Goal: Task Accomplishment & Management: Use online tool/utility

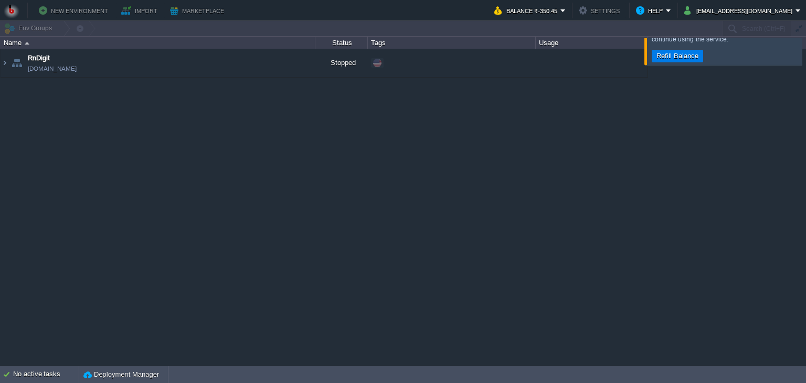
type input "Search (Ctrl+F)"
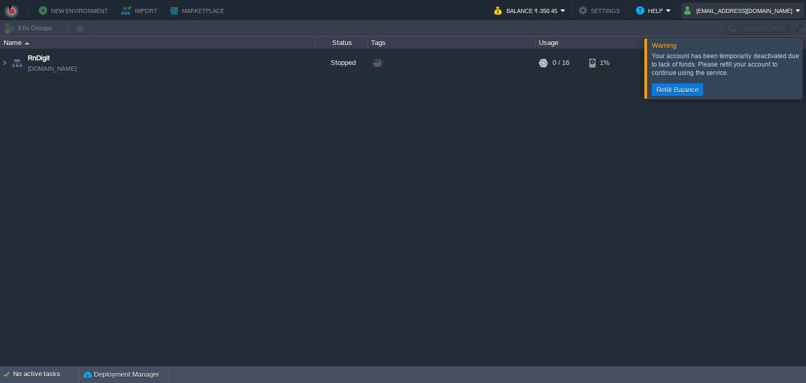
click at [719, 13] on button "[EMAIL_ADDRESS][DOMAIN_NAME]" at bounding box center [739, 10] width 111 height 13
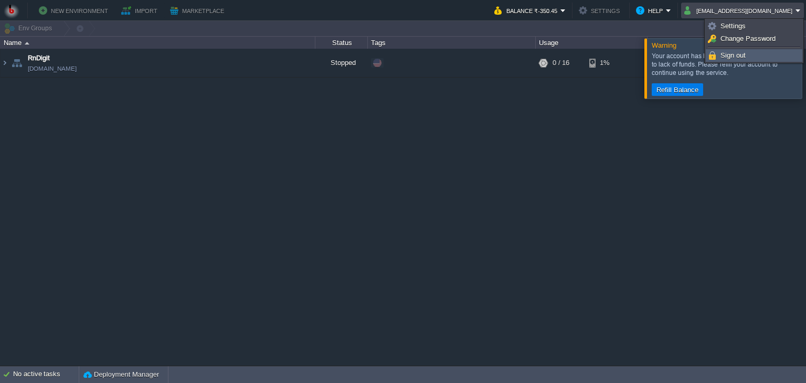
click at [718, 50] on link "Sign out" at bounding box center [753, 56] width 95 height 12
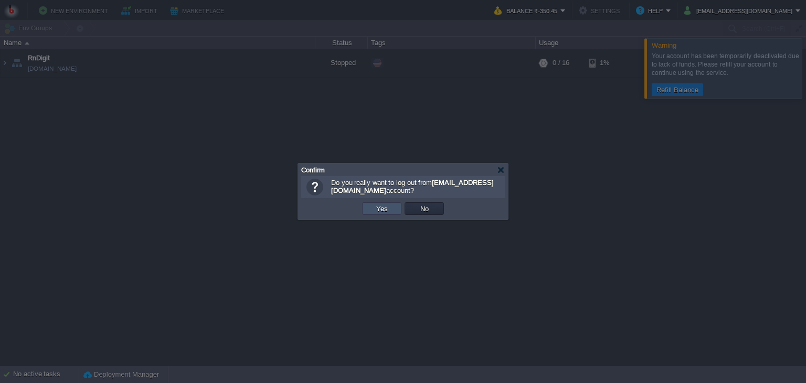
click at [379, 211] on button "Yes" at bounding box center [382, 208] width 18 height 9
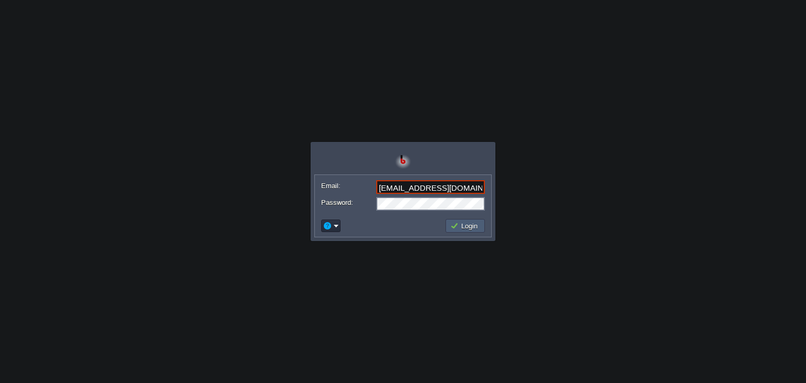
type input "shiningstaramit@yahoo.com"
click at [460, 230] on button "Login" at bounding box center [465, 225] width 30 height 9
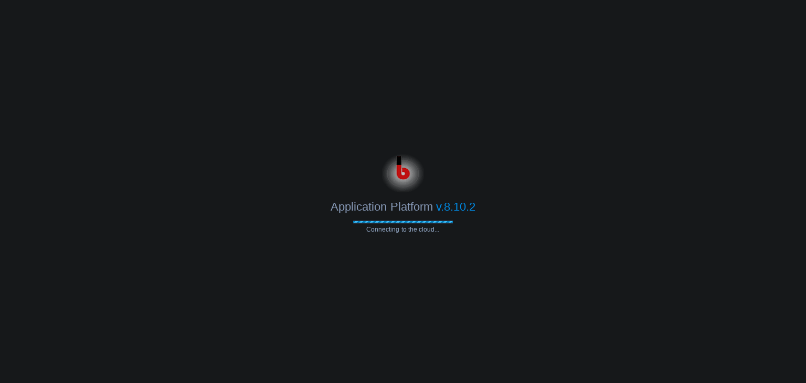
click at [589, 191] on div at bounding box center [403, 172] width 806 height 42
click at [568, 104] on body "Application Platform v.8.10.2 Connecting to the cloud... Email: shiningstaramit…" at bounding box center [403, 191] width 806 height 383
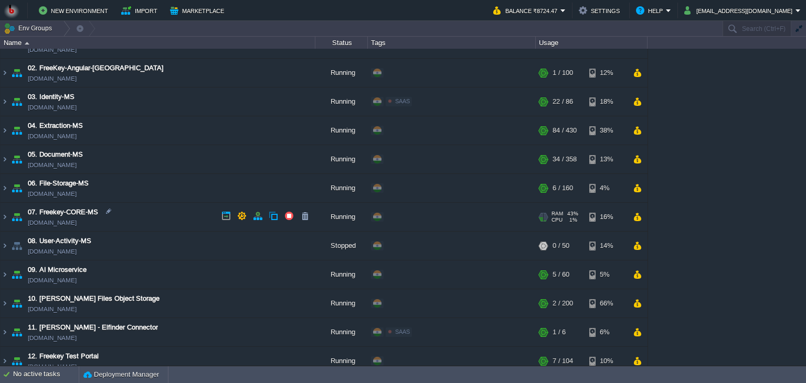
click at [168, 217] on td "07. Freekey-CORE-MS freekey-core-ms.in1.bitss.cloud" at bounding box center [158, 217] width 315 height 29
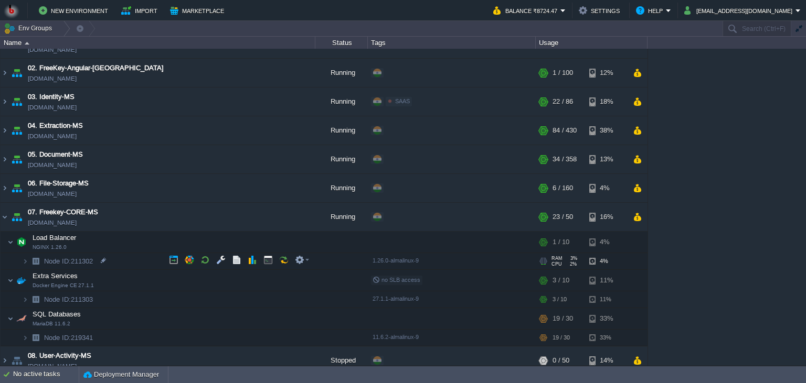
scroll to position [143, 0]
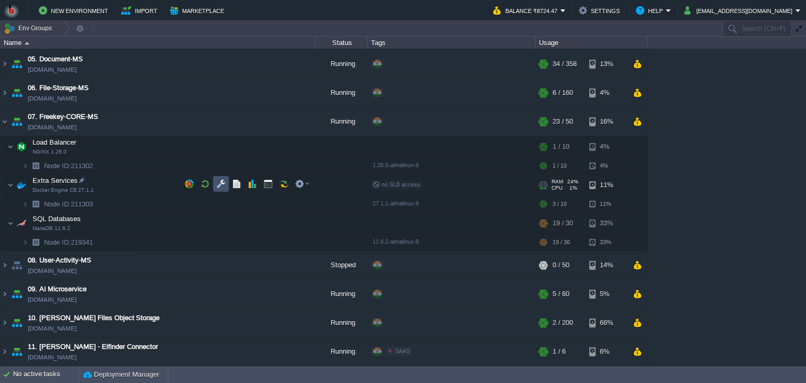
click at [217, 184] on button "button" at bounding box center [220, 183] width 9 height 9
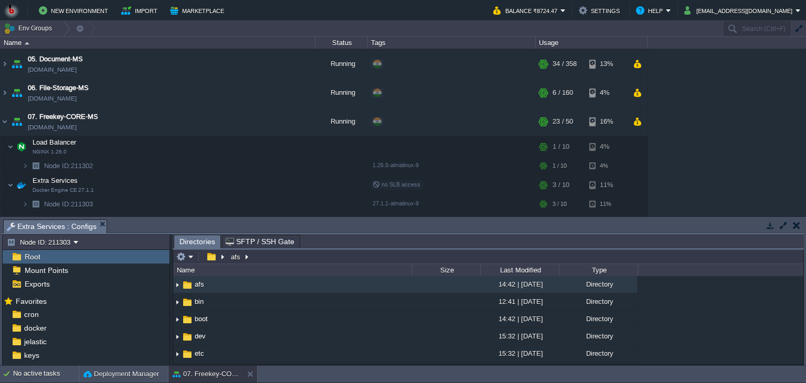
click at [465, 164] on body "New Environment Import Marketplace Bonus ₹0.00 Upgrade Account Balance ₹8724.47…" at bounding box center [403, 191] width 806 height 383
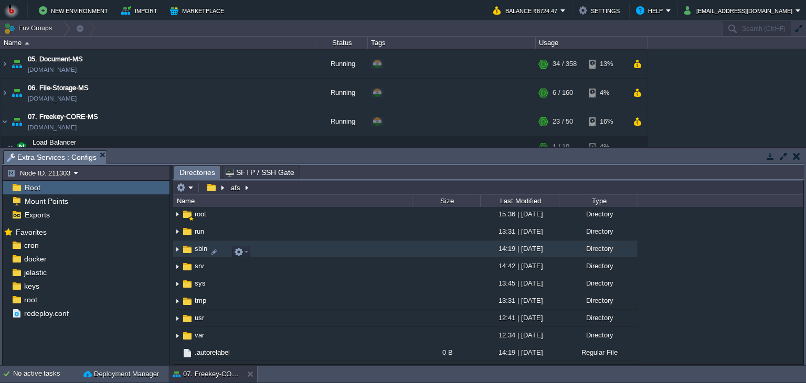
scroll to position [239, 0]
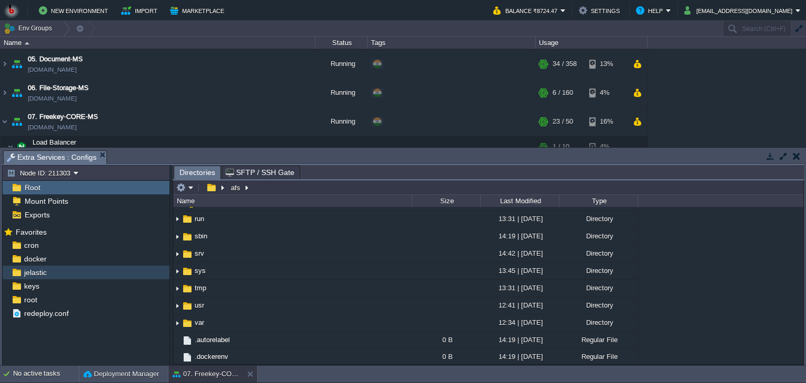
click at [98, 272] on div "jelastic" at bounding box center [86, 273] width 167 height 14
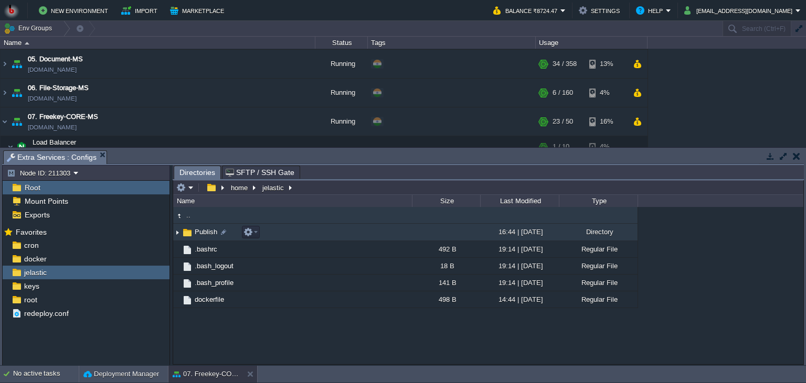
click at [294, 232] on td "Publish" at bounding box center [292, 232] width 239 height 17
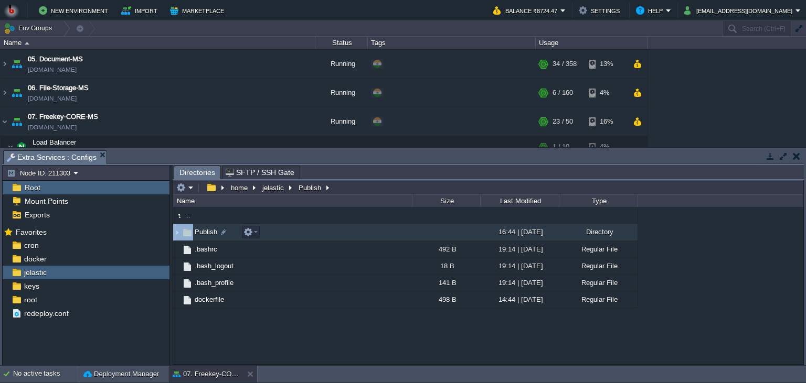
click at [294, 232] on td "Publish" at bounding box center [292, 232] width 239 height 17
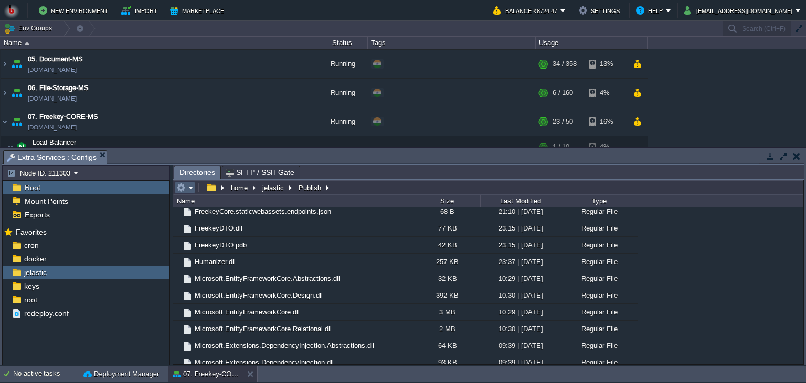
click at [192, 191] on em at bounding box center [184, 187] width 17 height 9
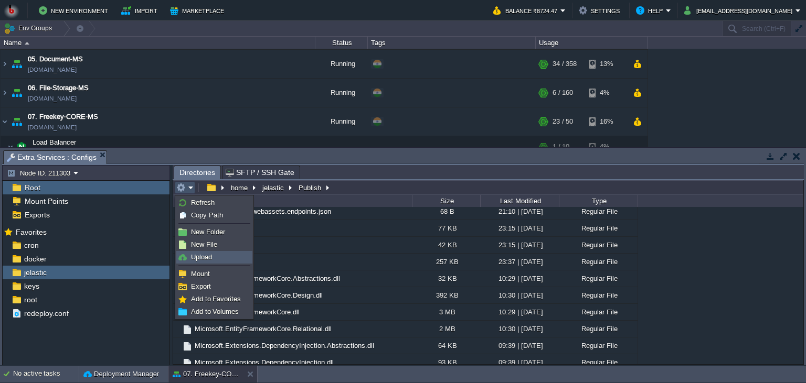
click at [207, 255] on span "Upload" at bounding box center [201, 257] width 21 height 8
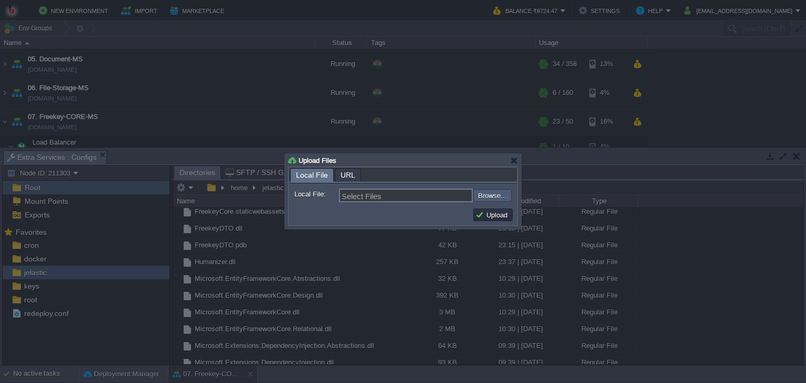
click at [486, 199] on input "file" at bounding box center [445, 195] width 133 height 13
type input "C:\fakepath\FreekeyCore.dll"
type input "FreekeyCore.dll"
click at [507, 213] on button "Upload" at bounding box center [492, 214] width 35 height 9
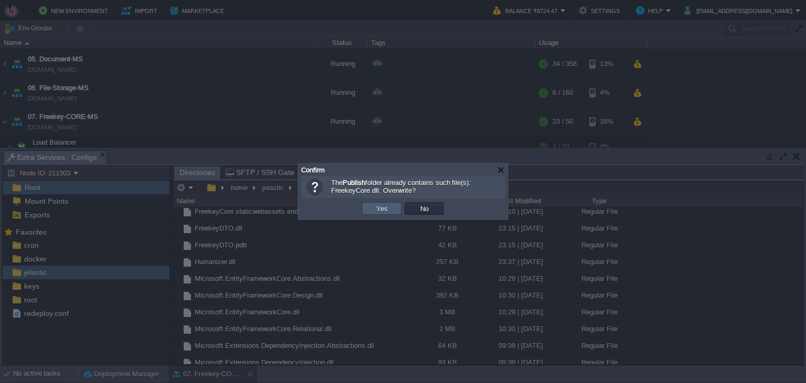
click at [374, 214] on td "Yes" at bounding box center [381, 208] width 39 height 13
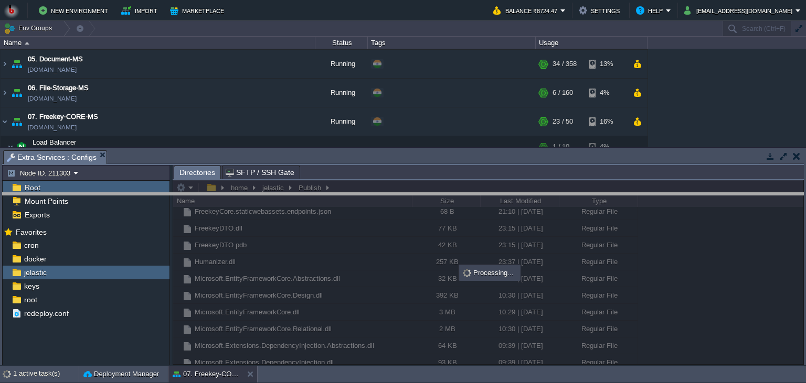
drag, startPoint x: 453, startPoint y: 159, endPoint x: 453, endPoint y: 165, distance: 5.3
click at [451, 202] on body "New Environment Import Marketplace Bonus ₹0.00 Upgrade Account Balance ₹8724.47…" at bounding box center [403, 191] width 806 height 383
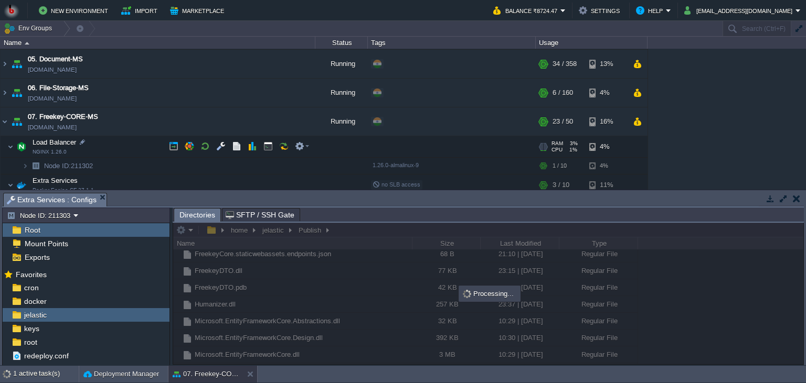
scroll to position [191, 0]
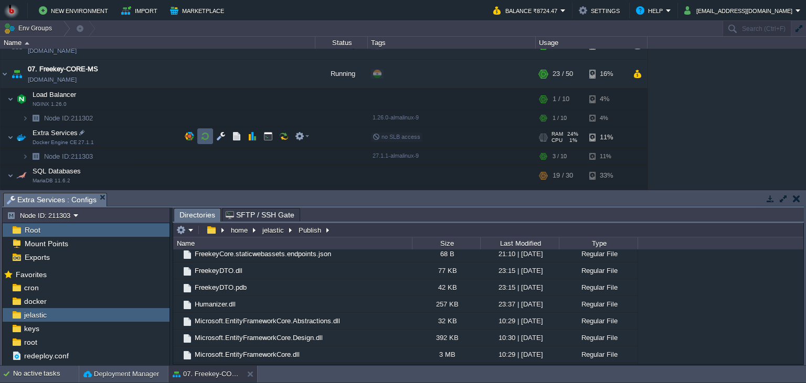
click at [200, 136] on td at bounding box center [205, 137] width 16 height 16
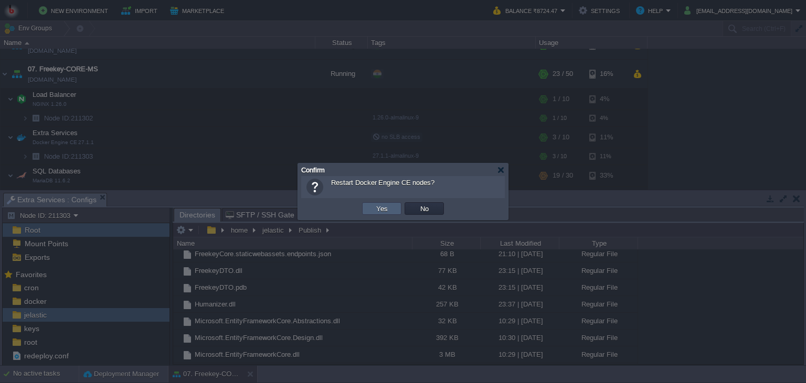
click at [372, 209] on td "Yes" at bounding box center [381, 208] width 39 height 13
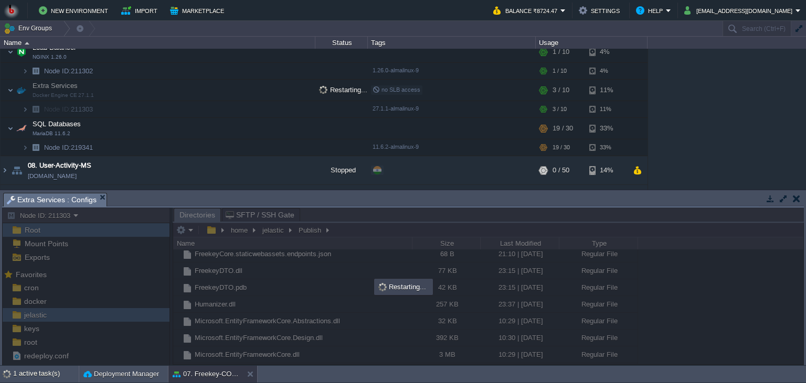
scroll to position [239, 0]
click at [190, 144] on button "button" at bounding box center [189, 144] width 9 height 9
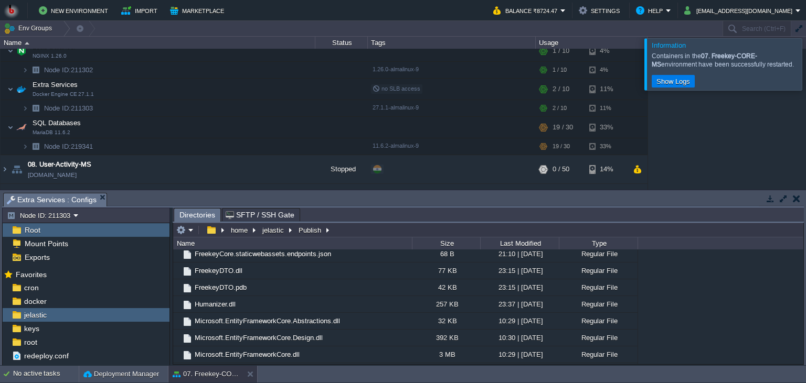
click at [696, 163] on div "00. Jenkins DevOps Server env-6377971.in1.bitss.cloud Stopped + Add to Env Grou…" at bounding box center [403, 119] width 806 height 141
click at [805, 70] on div at bounding box center [818, 63] width 0 height 51
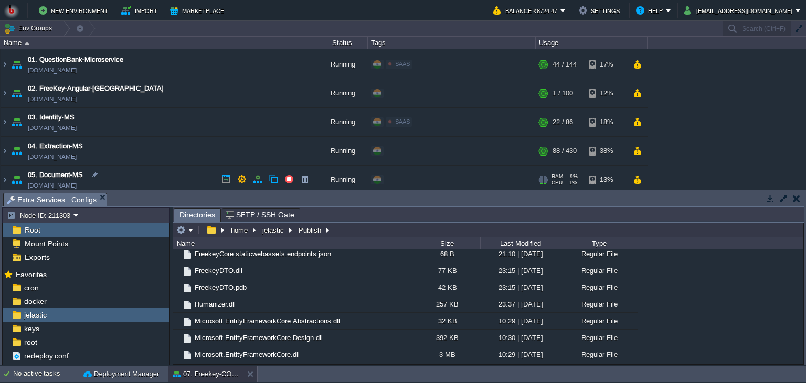
scroll to position [0, 0]
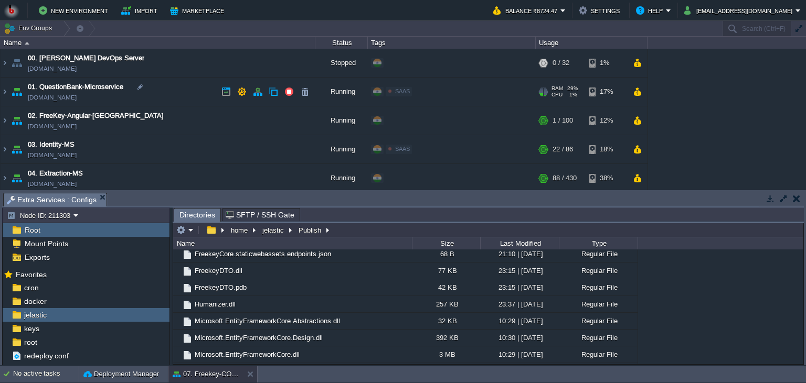
click at [173, 91] on td "01. QuestionBank-Microservice questionbank-microservice.in1.bitss.cloud" at bounding box center [158, 92] width 315 height 29
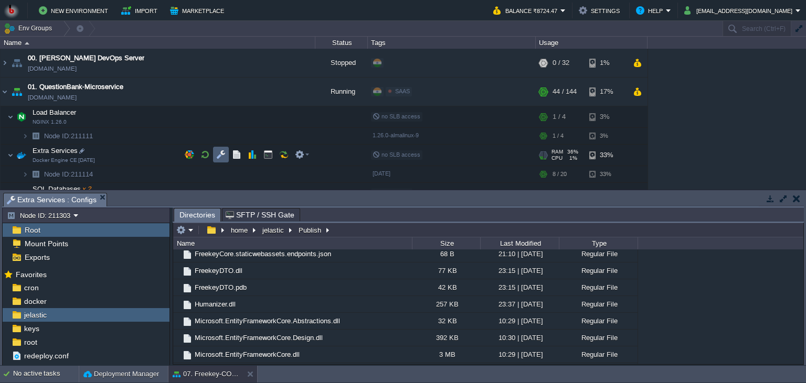
click at [219, 155] on button "button" at bounding box center [220, 154] width 9 height 9
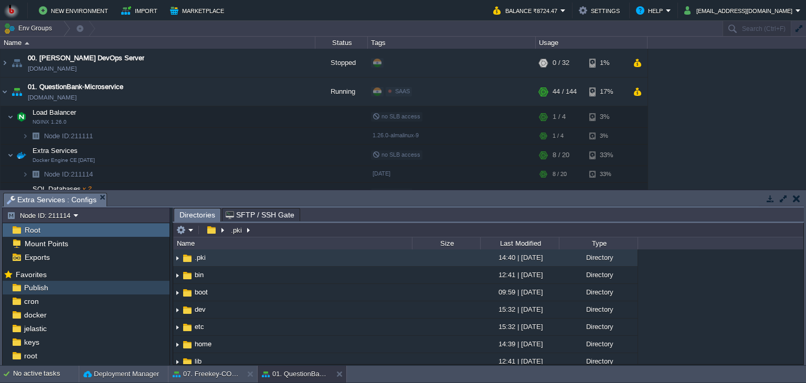
click at [59, 287] on div "Publish" at bounding box center [86, 288] width 167 height 14
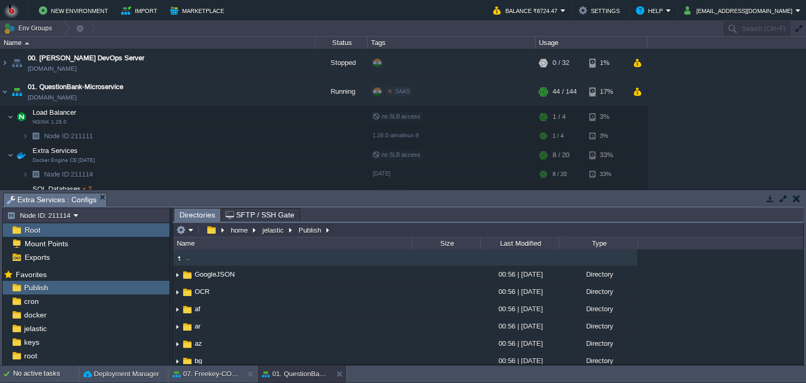
click at [318, 177] on body "New Environment Import Marketplace Bonus ₹0.00 Upgrade Account Balance ₹8724.47…" at bounding box center [403, 191] width 806 height 383
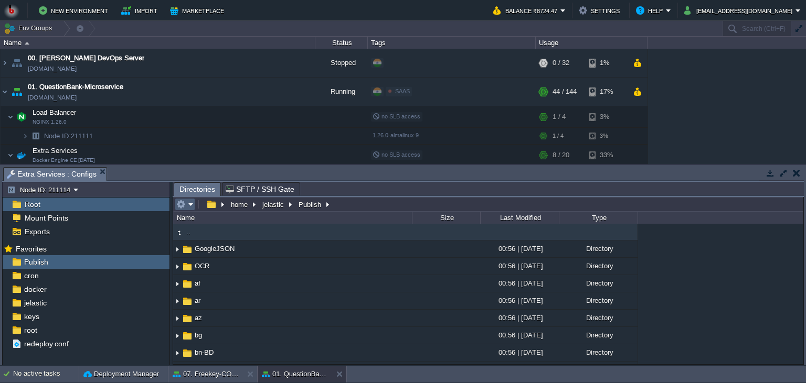
click at [188, 209] on em at bounding box center [184, 204] width 17 height 9
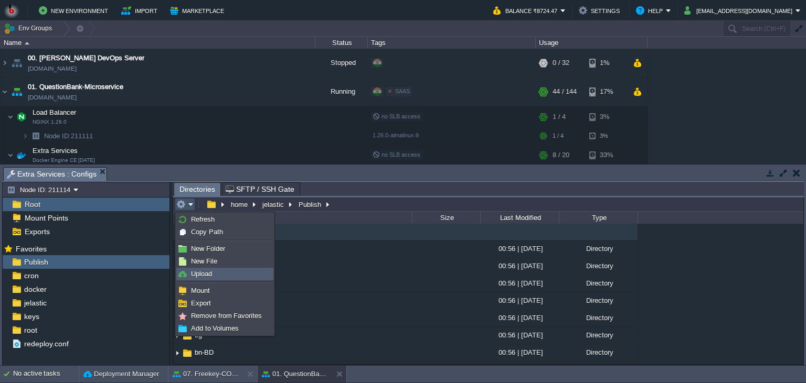
click at [202, 274] on span "Upload" at bounding box center [201, 274] width 21 height 8
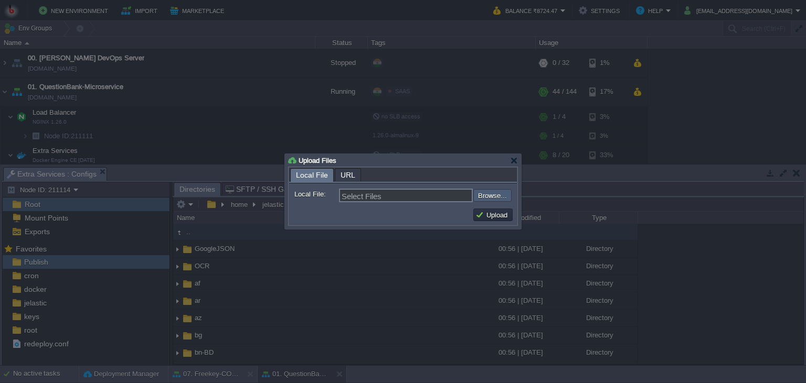
click at [494, 198] on input "file" at bounding box center [445, 195] width 133 height 13
type input "C:\fakepath\AngularAPIDTO.dll"
type input "AngularAPIDTO.dll, QuestionModels.dll, URLShortnerDataLayer.dll, UXV2DTO.dll, Q…"
click at [496, 216] on button "Upload" at bounding box center [492, 214] width 35 height 9
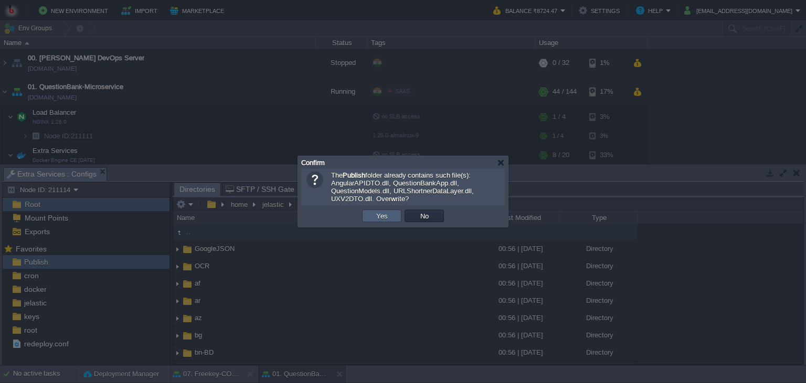
click at [390, 220] on td "Yes" at bounding box center [381, 216] width 39 height 13
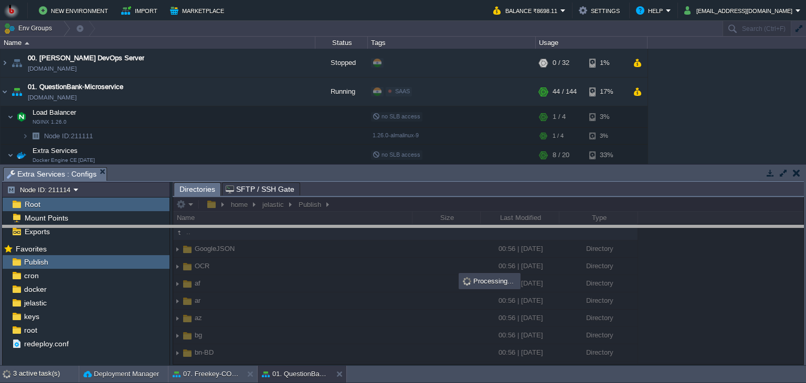
drag, startPoint x: 474, startPoint y: 167, endPoint x: 471, endPoint y: 226, distance: 58.3
click at [471, 226] on body "New Environment Import Marketplace Bonus ₹0.00 Upgrade Account Balance ₹8698.11…" at bounding box center [403, 191] width 806 height 383
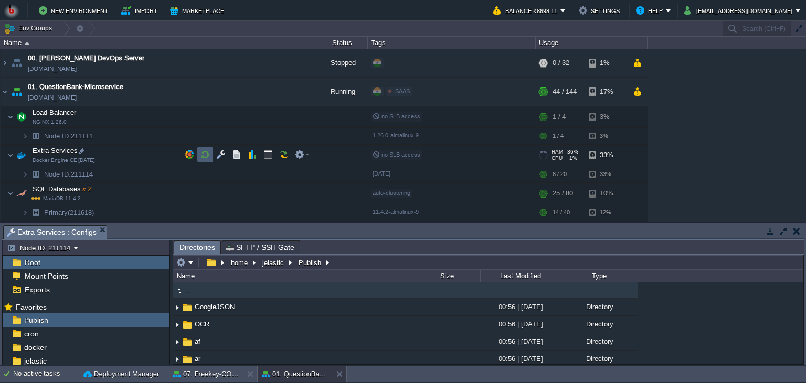
click at [208, 160] on td at bounding box center [205, 155] width 16 height 16
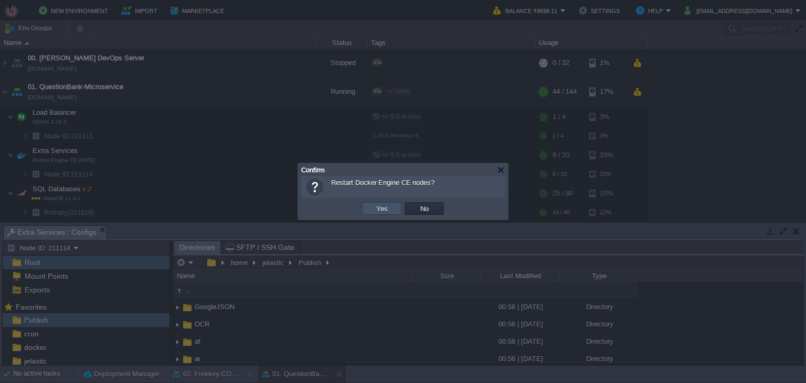
click at [380, 210] on button "Yes" at bounding box center [382, 208] width 18 height 9
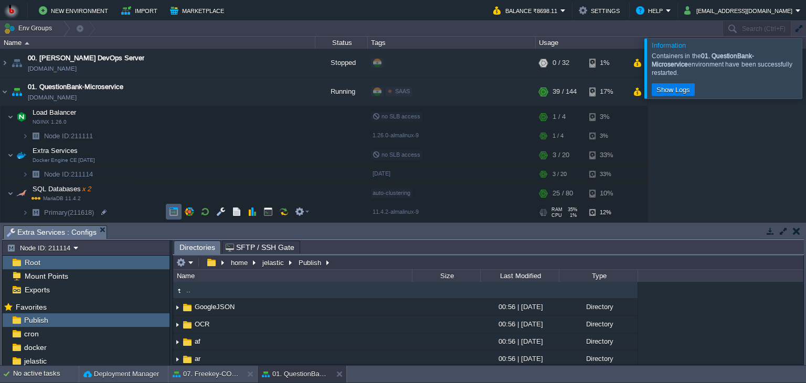
click at [175, 217] on td at bounding box center [174, 212] width 16 height 16
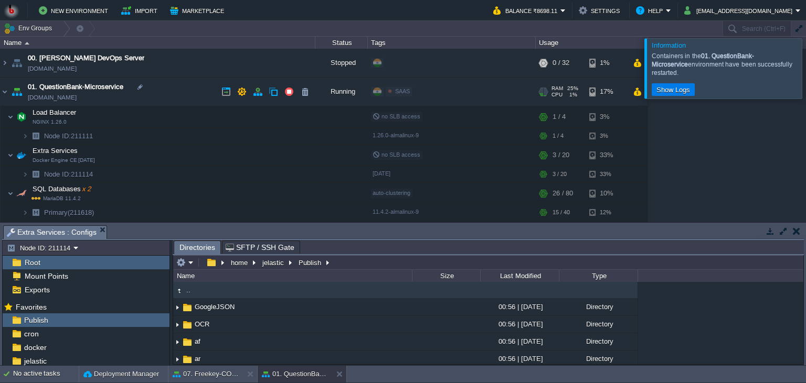
click at [186, 95] on td "01. QuestionBank-Microservice questionbank-microservice.in1.bitss.cloud" at bounding box center [158, 92] width 315 height 29
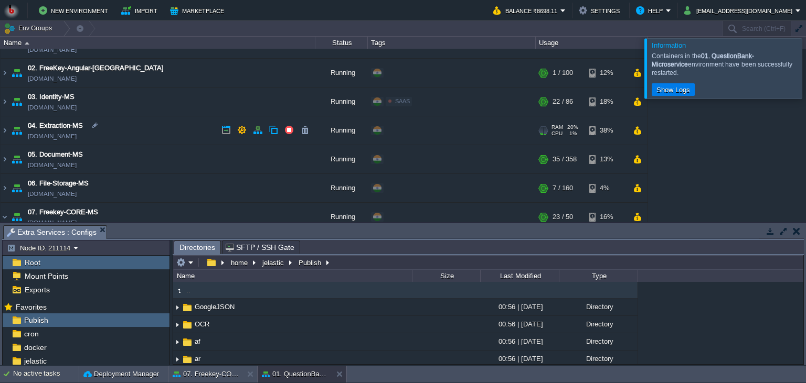
click at [156, 136] on td "04. Extraction-MS extraction-ms.in1.bitss.cloud" at bounding box center [158, 130] width 315 height 29
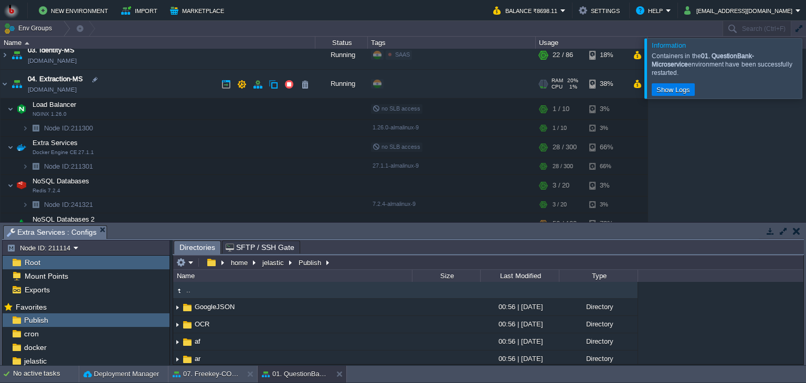
scroll to position [95, 0]
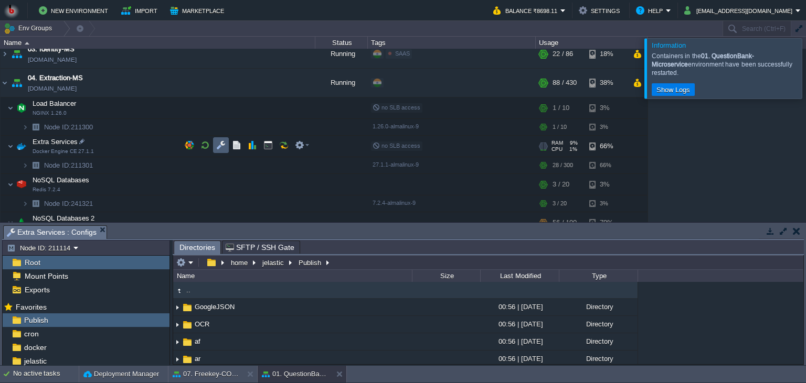
click at [217, 146] on button "button" at bounding box center [220, 145] width 9 height 9
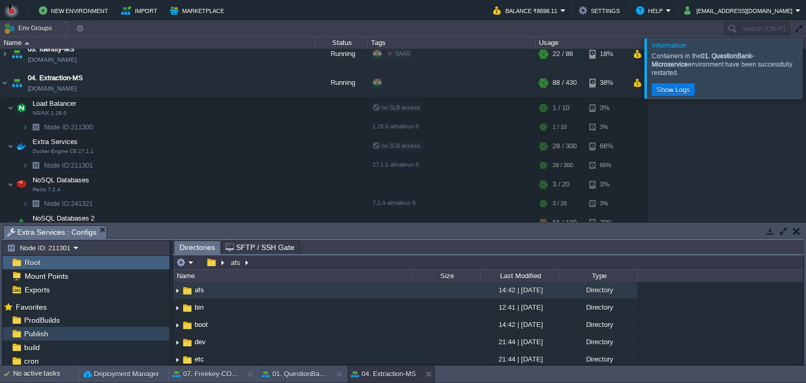
click at [73, 333] on div "Publish" at bounding box center [86, 334] width 167 height 14
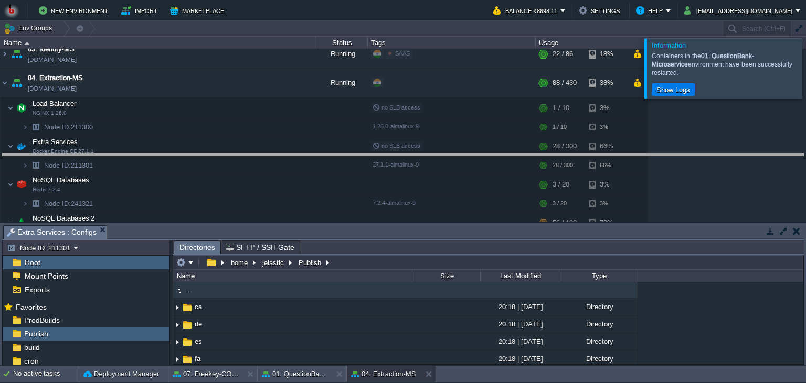
drag, startPoint x: 337, startPoint y: 234, endPoint x: 332, endPoint y: 153, distance: 82.0
click at [333, 153] on body "New Environment Import Marketplace Bonus ₹0.00 Upgrade Account Balance ₹8698.11…" at bounding box center [403, 191] width 806 height 383
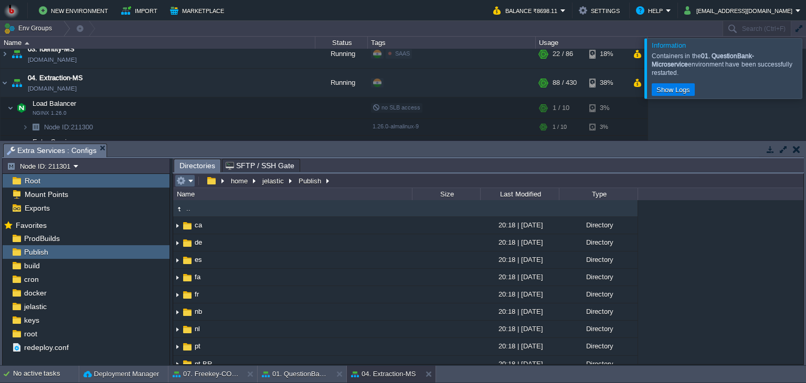
click at [194, 181] on td at bounding box center [185, 181] width 20 height 13
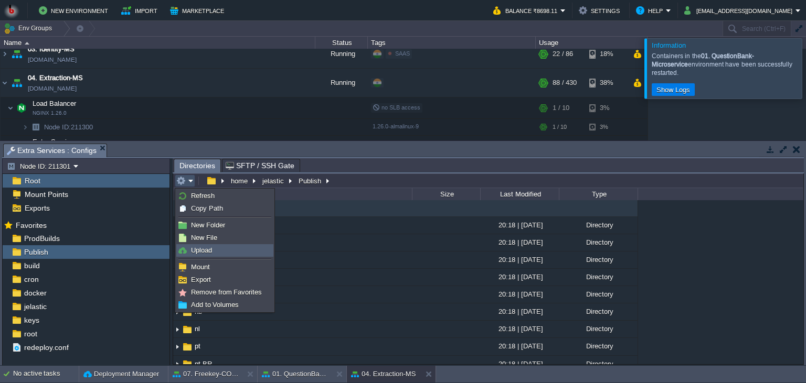
click at [204, 252] on span "Upload" at bounding box center [201, 251] width 21 height 8
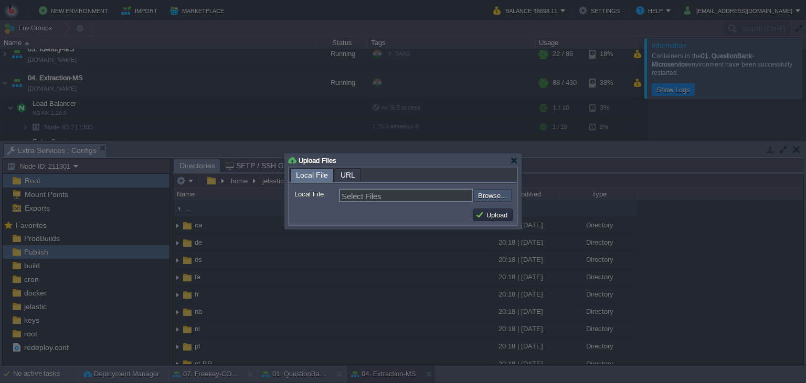
click at [488, 191] on input "file" at bounding box center [445, 195] width 133 height 13
type input "C:\fakepath\MathpixMSApp.dll"
type input "MathpixMSApp.dll, MathpixDTO.dll"
click at [496, 218] on button "Upload" at bounding box center [492, 214] width 35 height 9
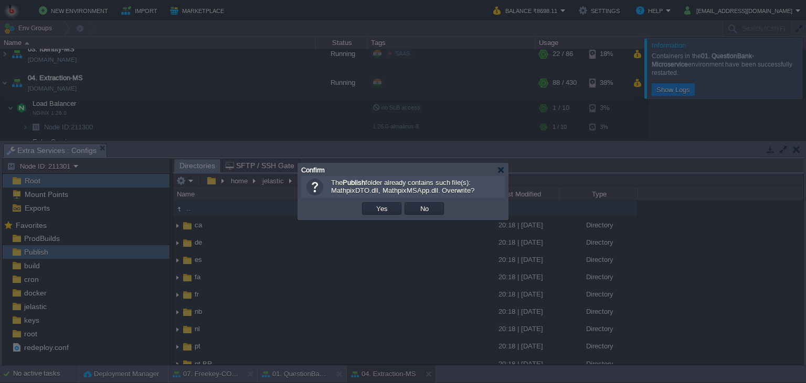
click at [369, 216] on td "Yes" at bounding box center [381, 209] width 42 height 16
click at [377, 212] on button "Yes" at bounding box center [382, 208] width 18 height 9
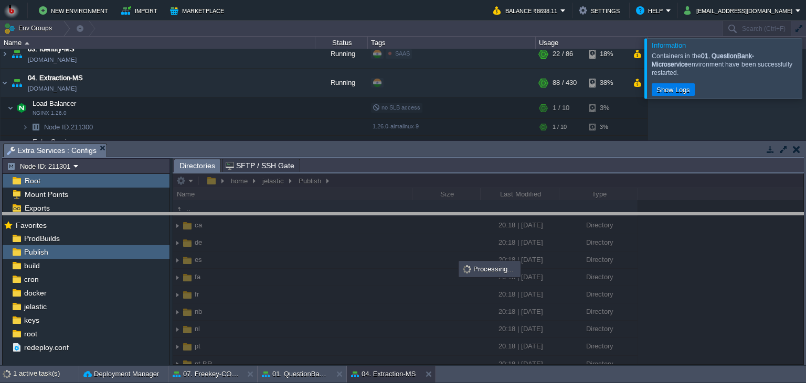
click at [400, 219] on body "New Environment Import Marketplace Bonus ₹0.00 Upgrade Account Balance ₹8698.11…" at bounding box center [403, 191] width 806 height 383
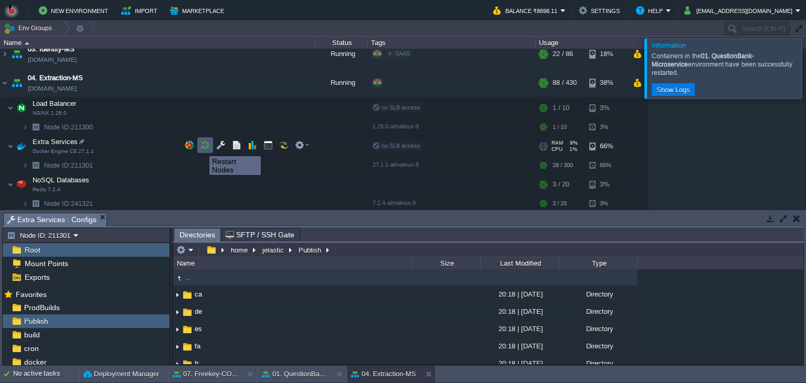
click at [201, 147] on button "button" at bounding box center [204, 145] width 9 height 9
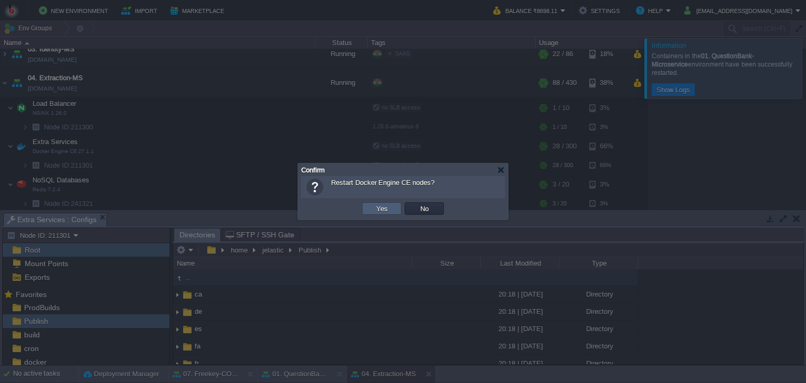
click at [371, 208] on td "Yes" at bounding box center [381, 208] width 39 height 13
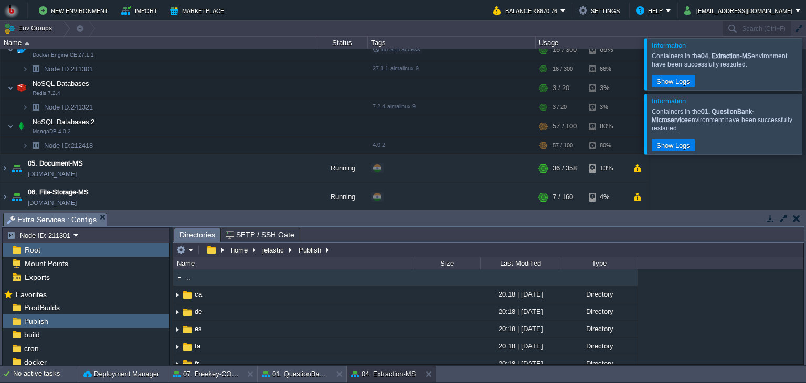
scroll to position [0, 0]
